Goal: Task Accomplishment & Management: Manage account settings

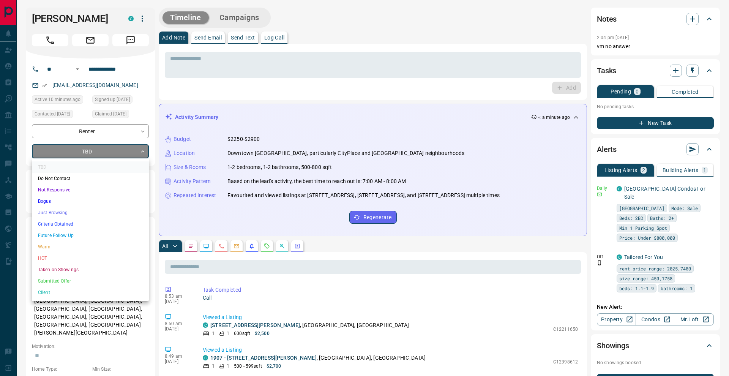
click at [103, 192] on li "Not Responsive" at bounding box center [90, 189] width 117 height 11
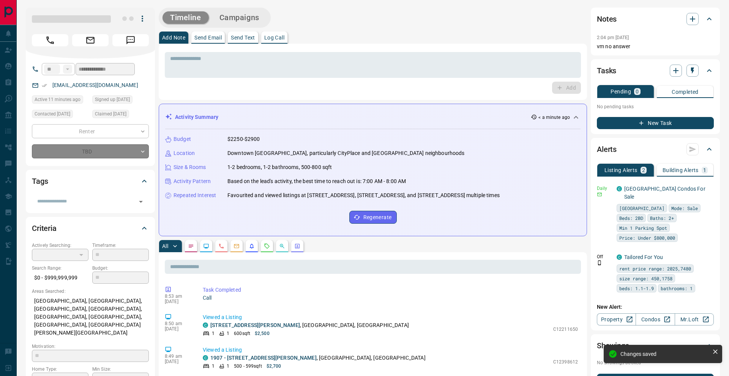
type input "*"
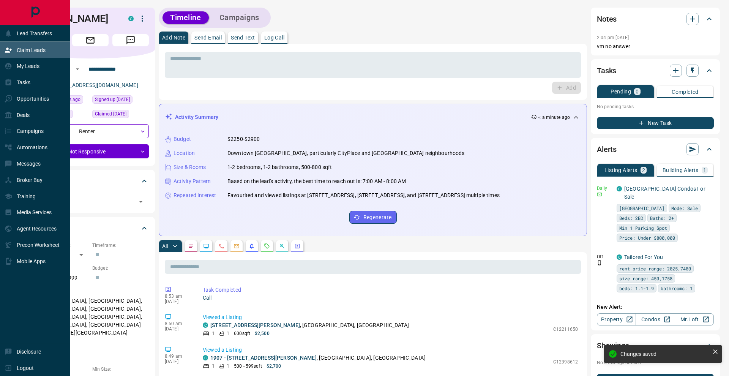
click at [9, 50] on icon at bounding box center [9, 50] width 8 height 8
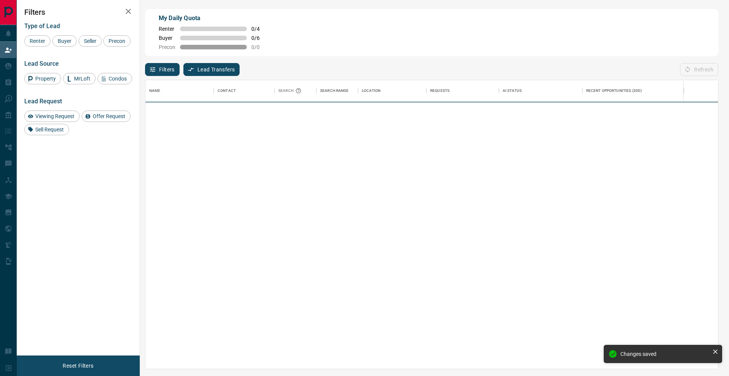
scroll to position [289, 573]
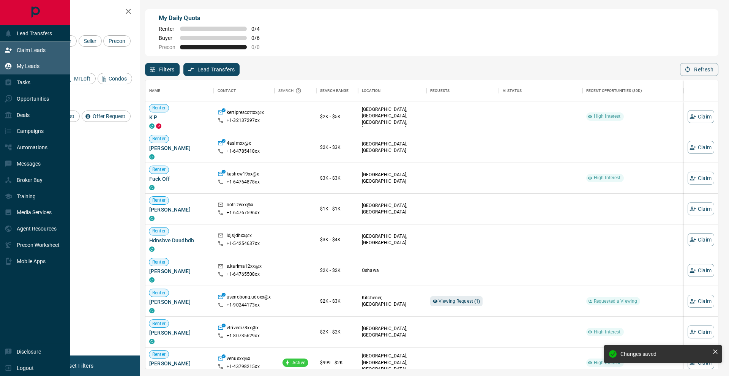
click at [11, 65] on icon at bounding box center [9, 66] width 8 height 8
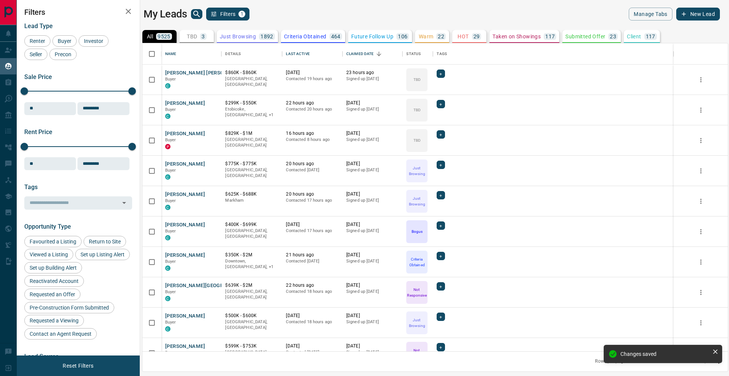
scroll to position [308, 585]
click at [208, 12] on button "Filters 1" at bounding box center [228, 14] width 44 height 13
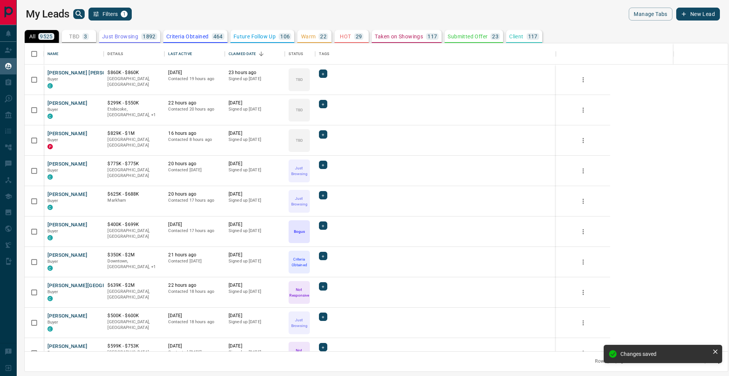
scroll to position [0, 0]
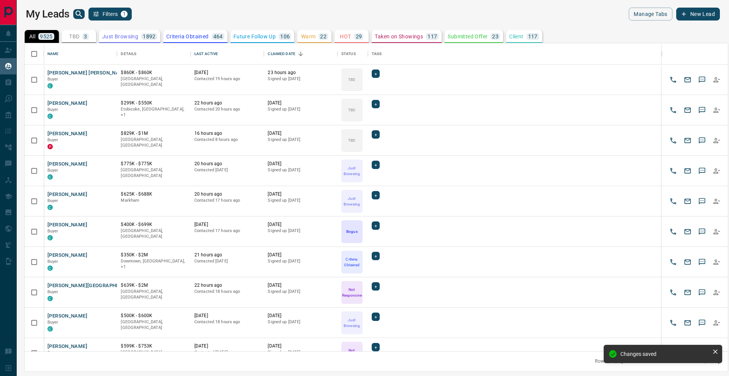
drag, startPoint x: 109, startPoint y: 17, endPoint x: 115, endPoint y: 18, distance: 5.7
click at [109, 17] on button "Filters 1" at bounding box center [110, 14] width 44 height 13
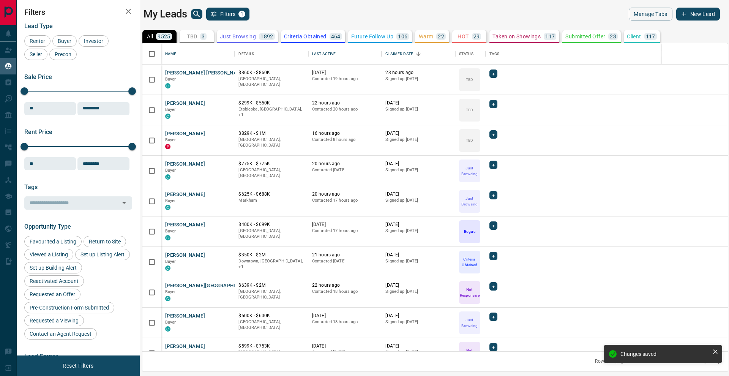
scroll to position [308, 585]
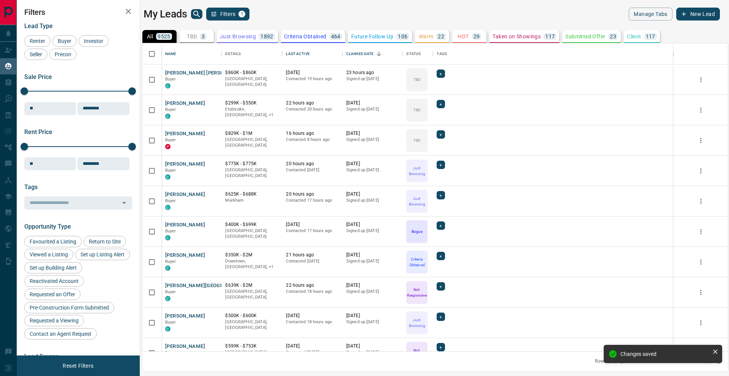
click at [196, 16] on icon "search button" at bounding box center [196, 13] width 9 height 9
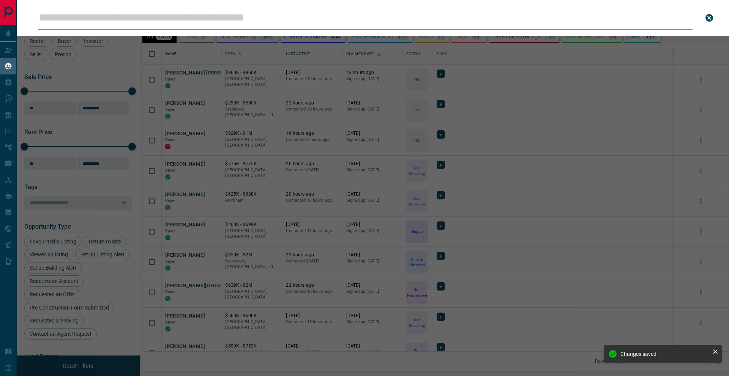
type input "**********"
